Goal: Book appointment/travel/reservation

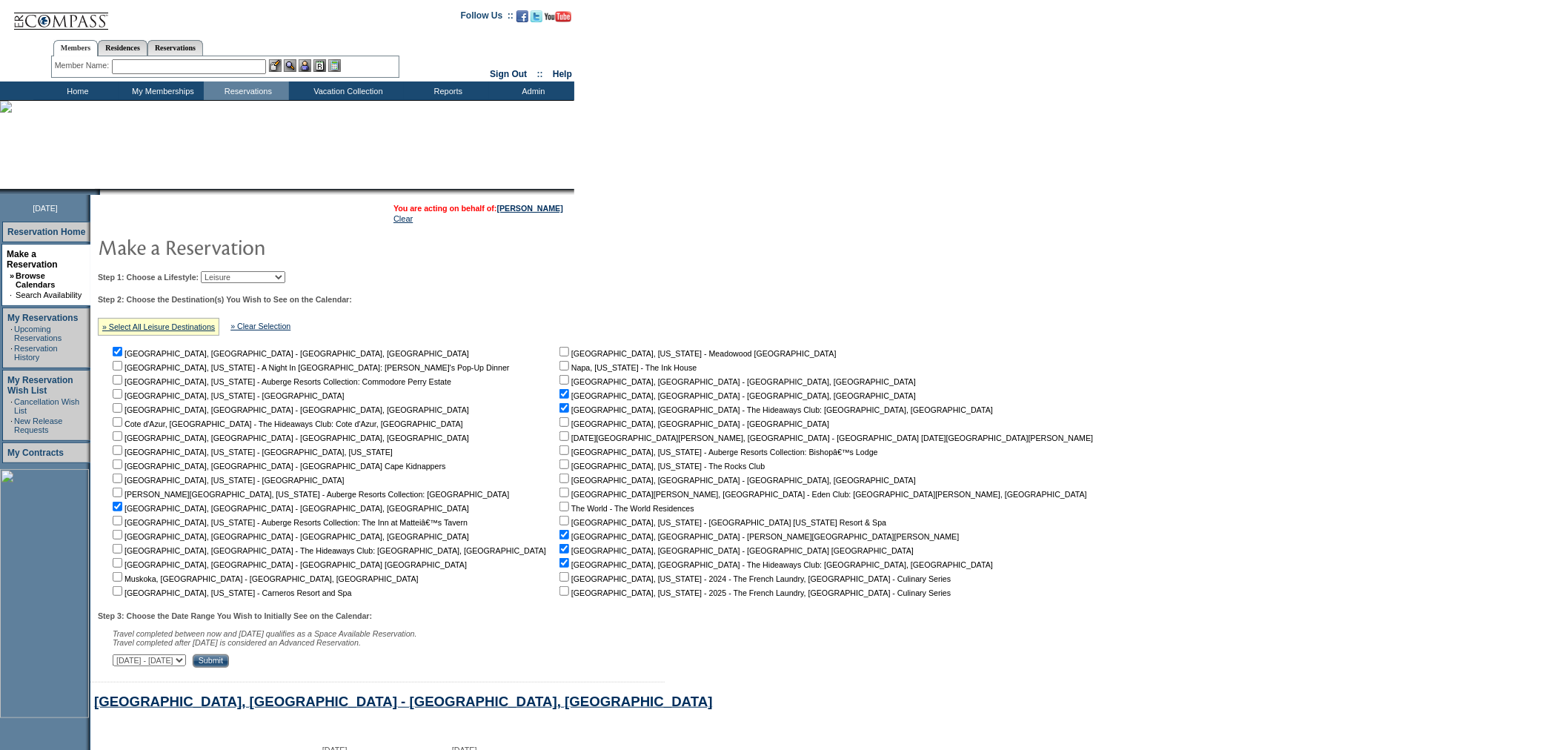
click at [285, 272] on select "Beach Leisure Metropolitan Mountain OIAL for Adventure OIAL for Couples OIAL fo…" at bounding box center [243, 277] width 84 height 12
select select "Metropolitan"
click at [226, 271] on select "Beach Leisure Metropolitan Mountain OIAL for Adventure OIAL for Couples OIAL fo…" at bounding box center [243, 277] width 84 height 12
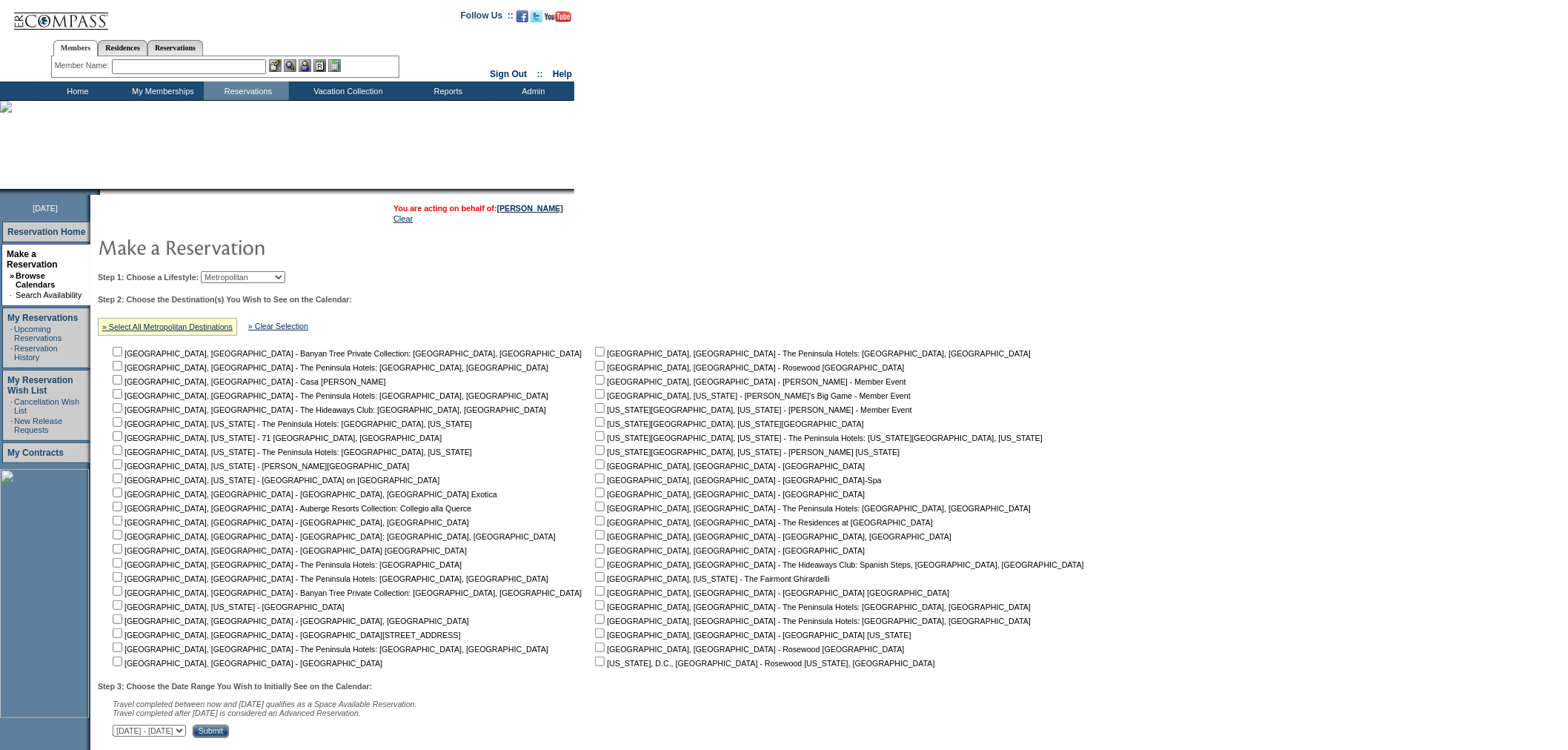
click at [595, 548] on input "checkbox" at bounding box center [600, 549] width 10 height 10
checkbox input "true"
drag, startPoint x: 435, startPoint y: 560, endPoint x: 427, endPoint y: 560, distance: 8.0
click at [595, 561] on input "checkbox" at bounding box center [600, 563] width 10 height 10
checkbox input "true"
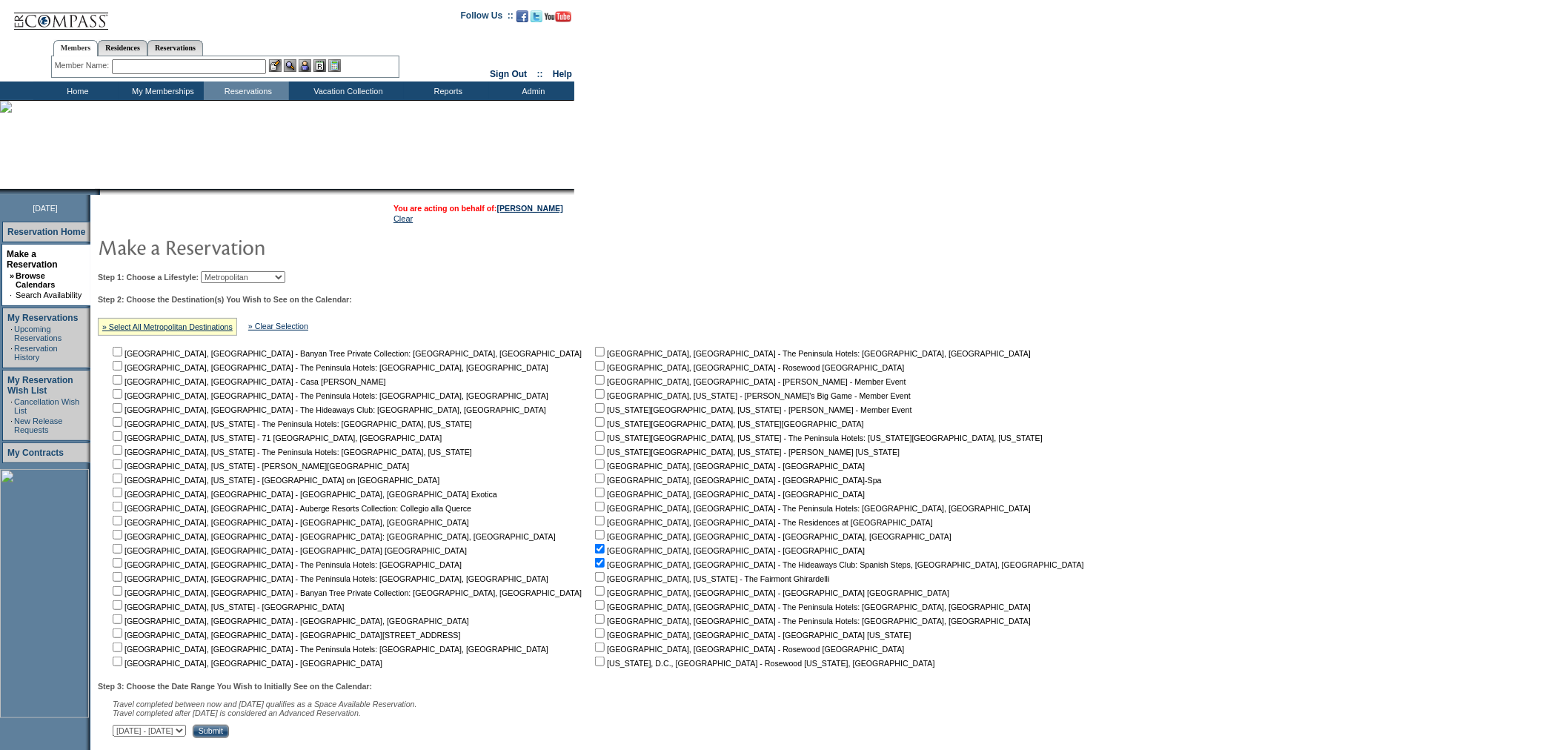
drag, startPoint x: 123, startPoint y: 517, endPoint x: 123, endPoint y: 502, distance: 15.0
click at [122, 516] on input "checkbox" at bounding box center [117, 520] width 10 height 10
click at [123, 501] on td "[GEOGRAPHIC_DATA], [GEOGRAPHIC_DATA] - Banyan Tree Private Collection: [GEOGRAP…" at bounding box center [350, 506] width 480 height 324
click at [122, 517] on input "checkbox" at bounding box center [117, 520] width 10 height 10
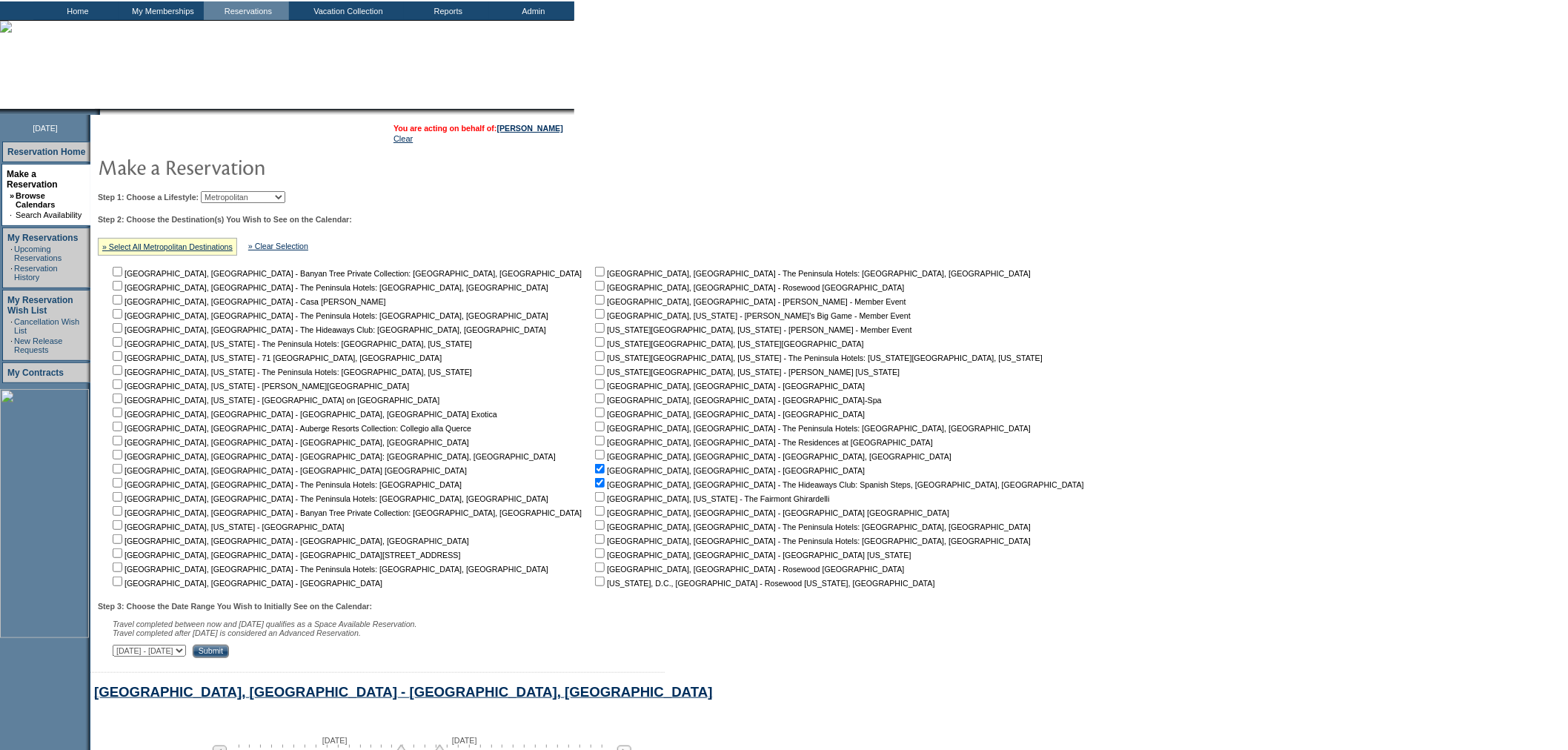
scroll to position [82, 0]
click at [122, 439] on input "checkbox" at bounding box center [117, 438] width 10 height 10
checkbox input "true"
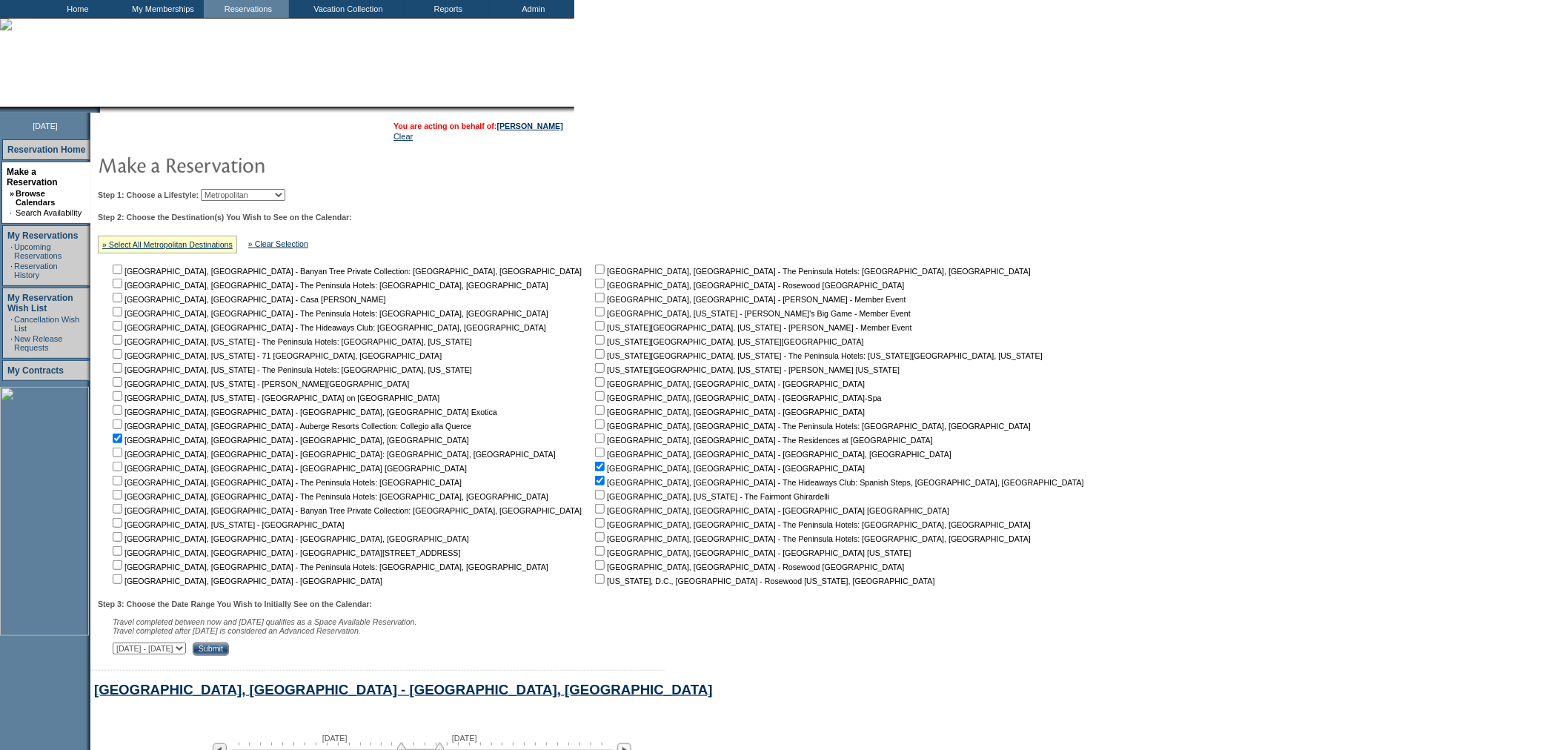
click at [229, 652] on input "Submit" at bounding box center [211, 649] width 37 height 14
